Goal: Information Seeking & Learning: Stay updated

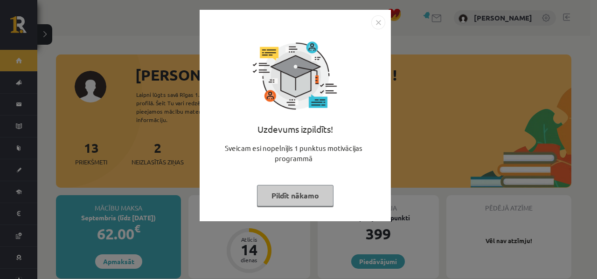
click at [311, 200] on button "Pildīt nākamo" at bounding box center [295, 195] width 76 height 21
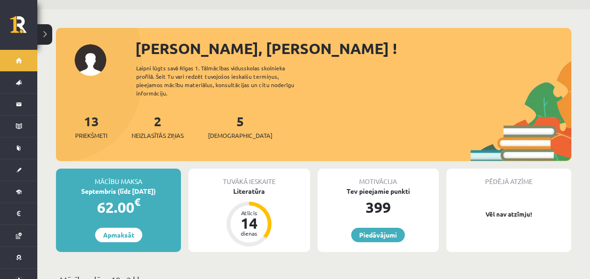
scroll to position [27, 0]
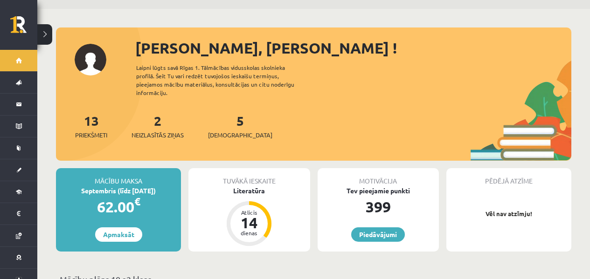
click at [166, 116] on div "2 Neizlasītās ziņas" at bounding box center [158, 125] width 52 height 29
click at [163, 118] on link "2 Neizlasītās ziņas" at bounding box center [158, 126] width 52 height 28
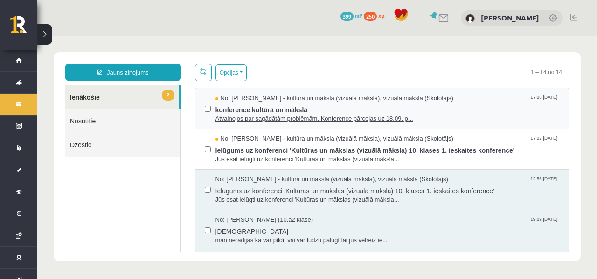
click at [312, 115] on span "Atvainojos par sagādātām problēmām. Konference pārceļas uz 18.09. p..." at bounding box center [387, 119] width 344 height 9
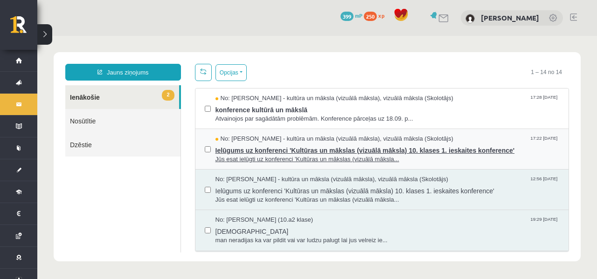
click at [369, 152] on span "Ielūgums uz konferenci 'Kultūras un mākslas (vizuālā māksla) 10. klases 1. iesk…" at bounding box center [387, 150] width 344 height 12
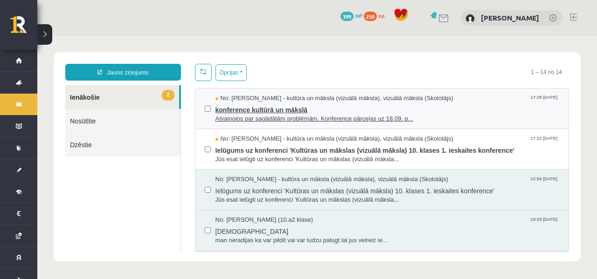
click at [371, 104] on span "konference kultūrā un mākslā" at bounding box center [387, 109] width 344 height 12
